Goal: Contribute content: Contribute content

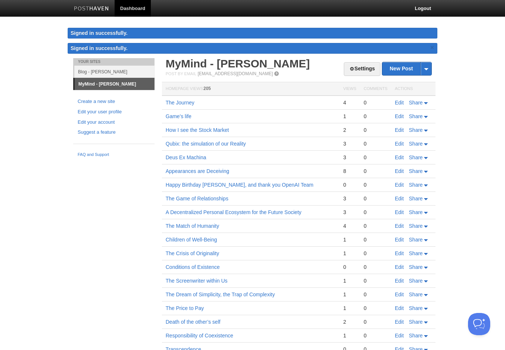
click at [134, 70] on link "Blog - [PERSON_NAME]" at bounding box center [114, 71] width 80 height 12
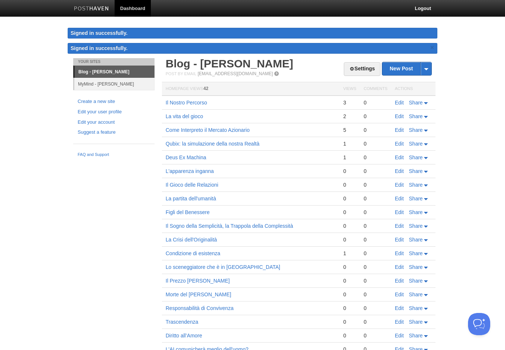
click at [131, 86] on link "MyMind - [PERSON_NAME]" at bounding box center [114, 84] width 80 height 12
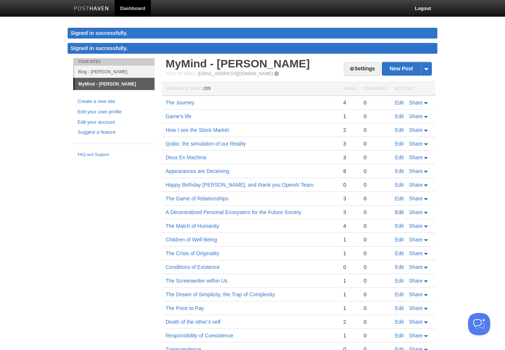
click at [399, 213] on link "Edit" at bounding box center [399, 212] width 9 height 6
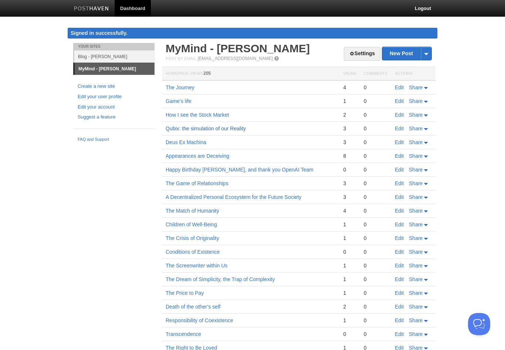
click at [239, 127] on link "Qubix: the simulation of our Reality" at bounding box center [206, 128] width 80 height 6
click at [395, 125] on link "Edit" at bounding box center [399, 128] width 9 height 6
